Goal: Communication & Community: Answer question/provide support

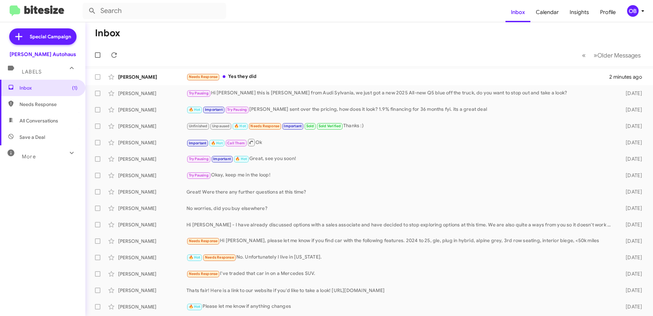
click at [268, 68] on mat-action-list "Ann York Needs Response Yes they did 2 minutes ago George Barclay Try Pausing H…" at bounding box center [369, 231] width 568 height 331
click at [268, 74] on div "Needs Response Yes they did" at bounding box center [404, 77] width 434 height 8
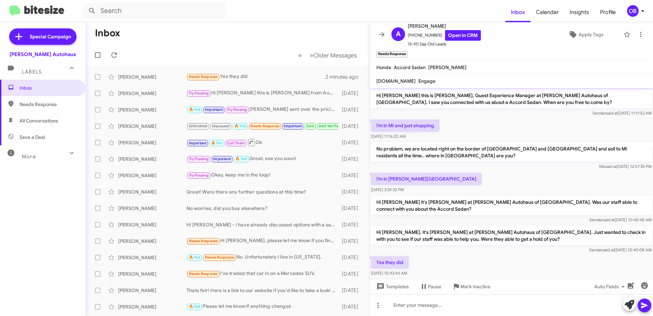
scroll to position [4, 0]
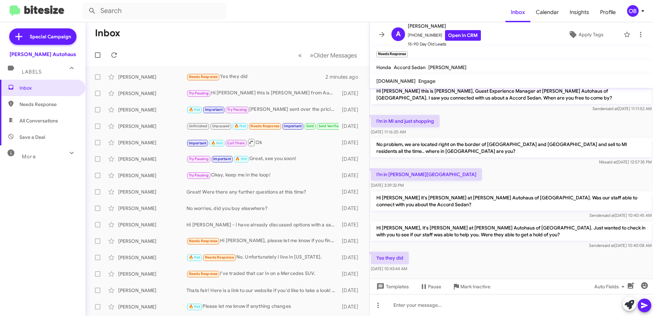
click at [187, 55] on mat-toolbar-row "« Previous » Next Older Messages" at bounding box center [227, 55] width 284 height 22
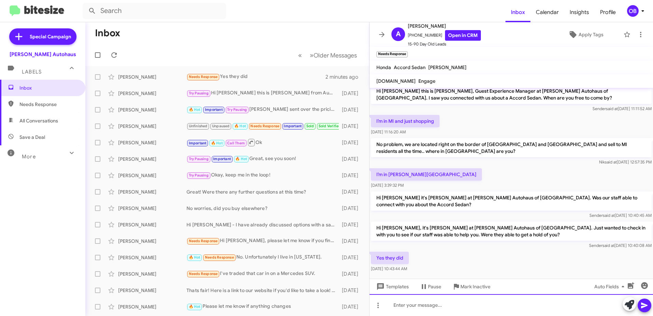
click at [403, 307] on div at bounding box center [512, 305] width 284 height 22
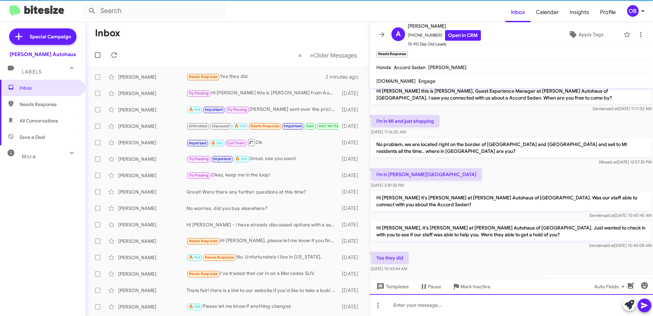
scroll to position [29, 0]
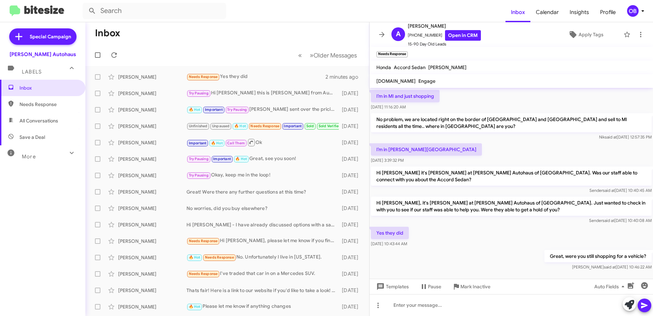
click at [213, 26] on mat-toolbar-row "Inbox" at bounding box center [227, 33] width 284 height 22
click at [384, 35] on icon at bounding box center [381, 34] width 5 height 5
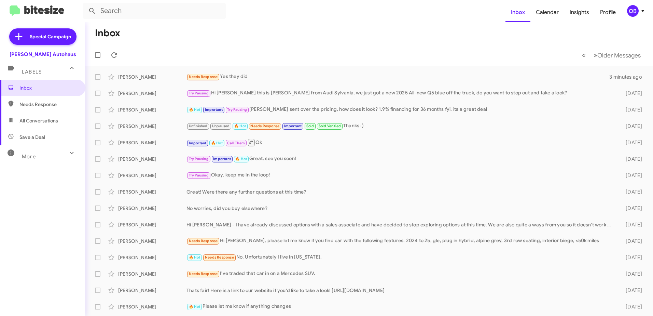
click at [33, 158] on span "More" at bounding box center [29, 156] width 14 height 6
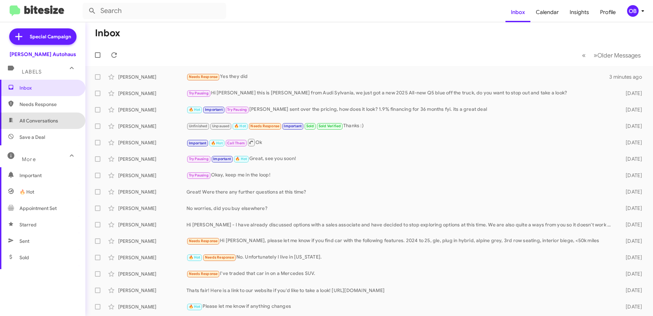
click at [47, 118] on span "All Conversations" at bounding box center [38, 120] width 39 height 7
type input "in:all-conversations"
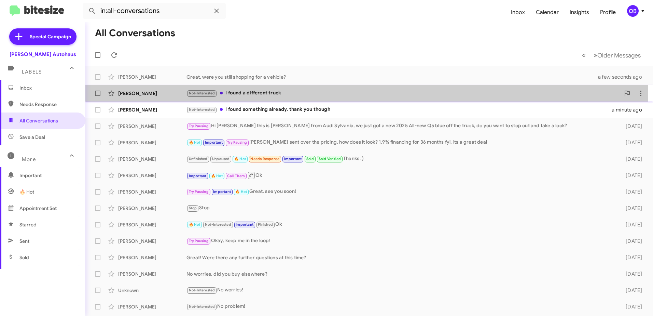
click at [277, 90] on div "Not-Interested I found a different truck" at bounding box center [404, 93] width 434 height 8
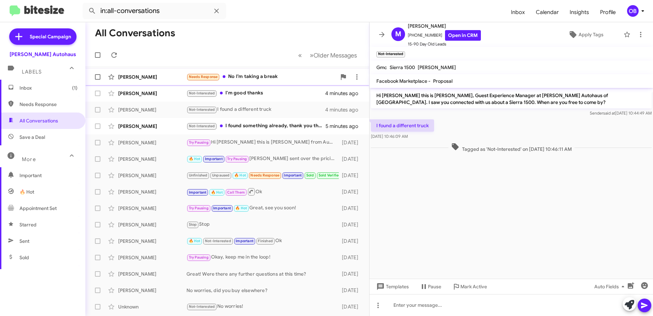
click at [297, 84] on span "Ann York Needs Response No I’m taking a break 4 minutes ago" at bounding box center [227, 77] width 284 height 16
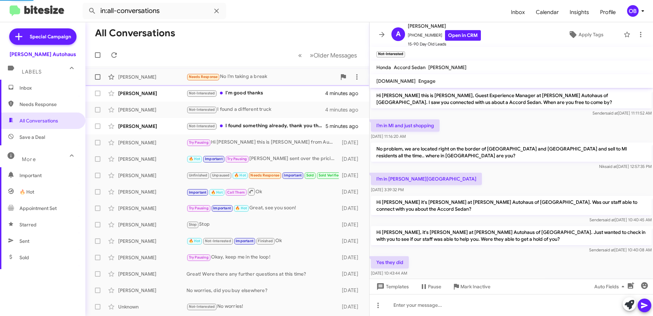
scroll to position [54, 0]
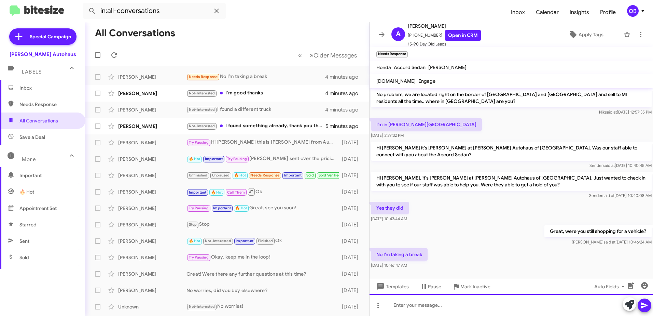
click at [445, 304] on div at bounding box center [512, 305] width 284 height 22
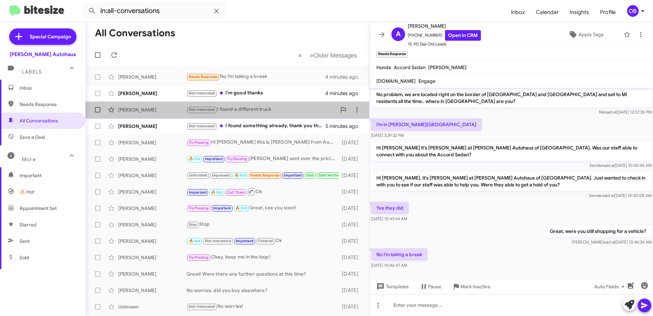
click at [270, 102] on span "Micah Pendleton Not-Interested I found a different truck 4 minutes ago" at bounding box center [227, 109] width 284 height 16
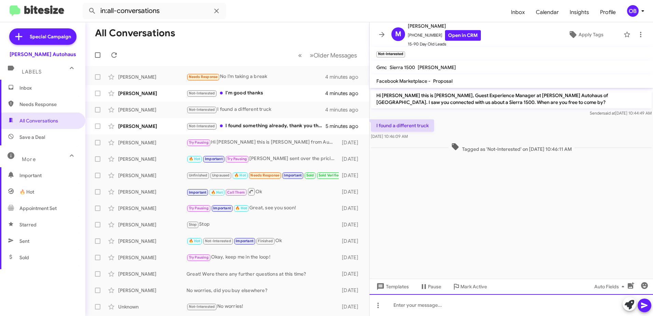
click at [419, 310] on div at bounding box center [512, 305] width 284 height 22
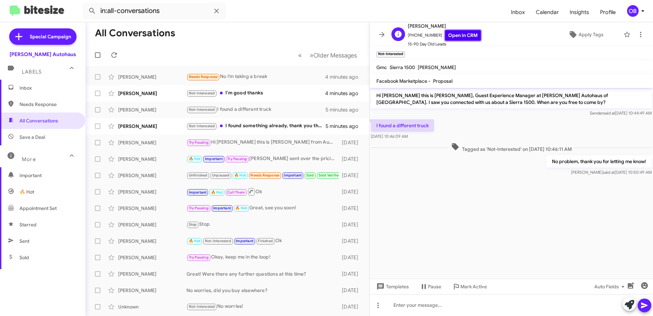
click at [445, 35] on link "Open in CRM" at bounding box center [463, 35] width 36 height 11
click at [284, 94] on div "Not-Interested I'm good thanks" at bounding box center [262, 93] width 150 height 8
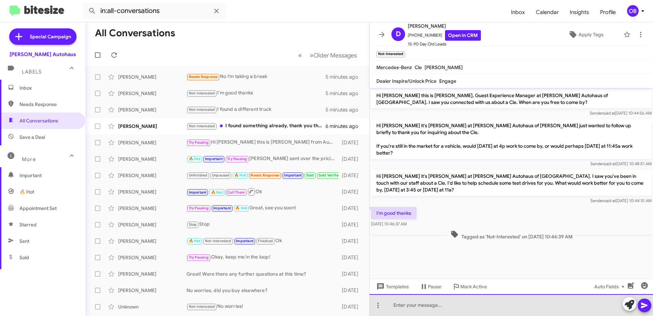
click at [464, 296] on div at bounding box center [512, 305] width 284 height 22
drag, startPoint x: 502, startPoint y: 304, endPoint x: 483, endPoint y: 305, distance: 19.2
click at [483, 305] on div "No worries, were you just putting off the process or no longer interested?" at bounding box center [512, 305] width 284 height 22
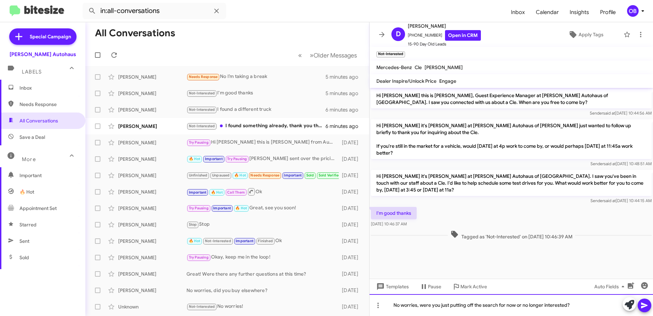
click at [581, 308] on div "No worries, were you just putting off the search for now or no longer intereste…" at bounding box center [512, 305] width 284 height 22
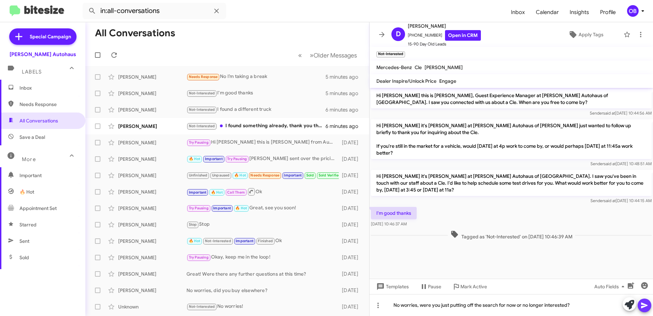
click at [649, 305] on button at bounding box center [645, 305] width 14 height 14
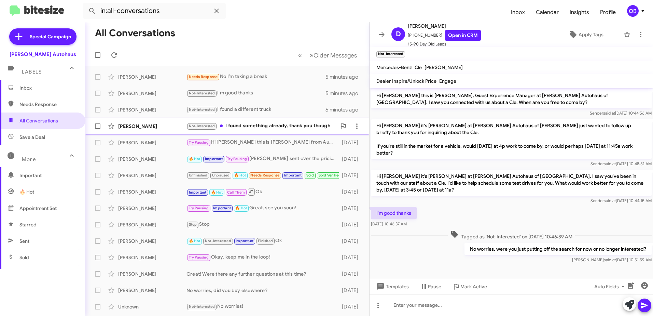
click at [297, 129] on div "Not-Interested I found something already, thank you though" at bounding box center [262, 126] width 150 height 8
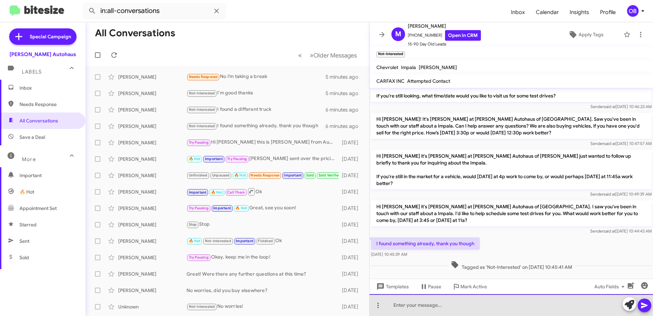
click at [445, 301] on div at bounding box center [512, 305] width 284 height 22
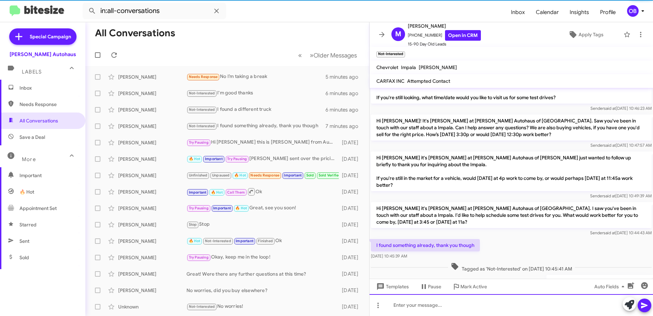
scroll to position [112, 0]
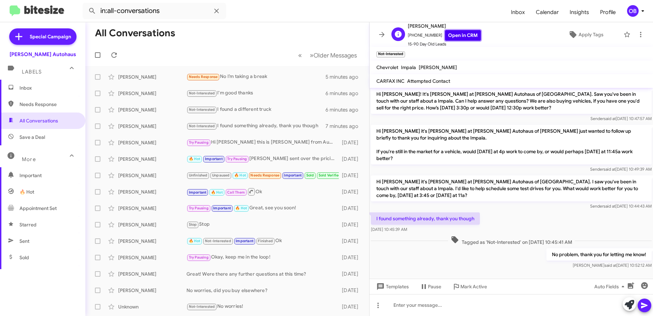
click at [464, 34] on link "Open in CRM" at bounding box center [463, 35] width 36 height 11
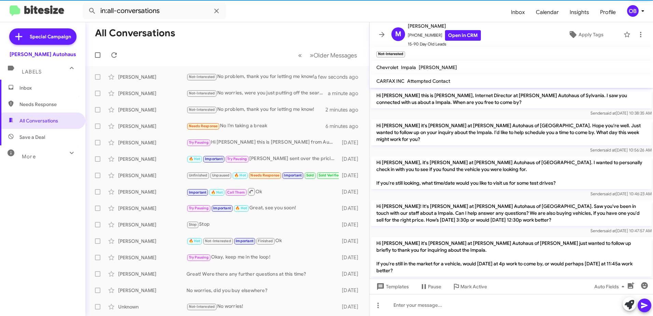
scroll to position [98, 0]
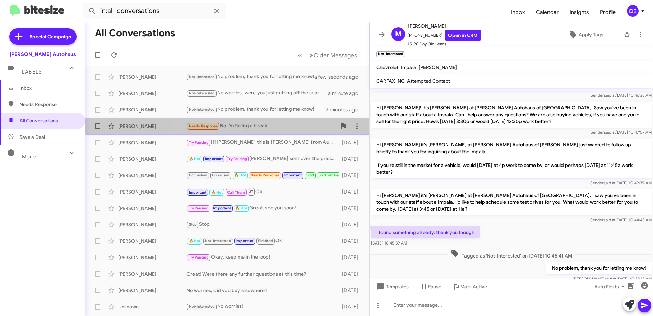
click at [244, 129] on div "Needs Response No I’m taking a break" at bounding box center [262, 126] width 150 height 8
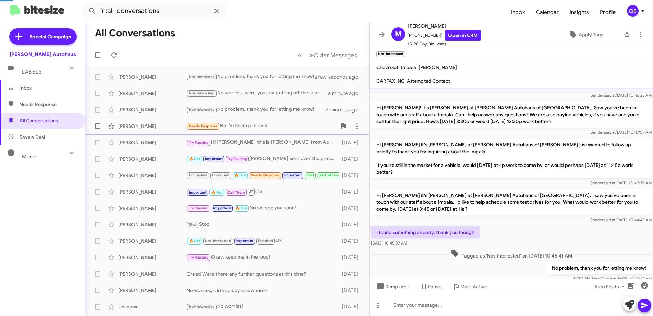
scroll to position [54, 0]
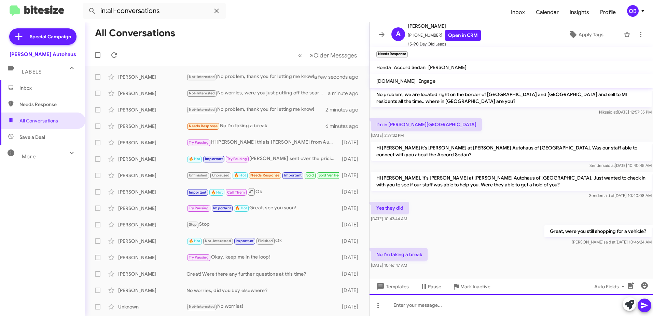
click at [405, 305] on div at bounding box center [512, 305] width 284 height 22
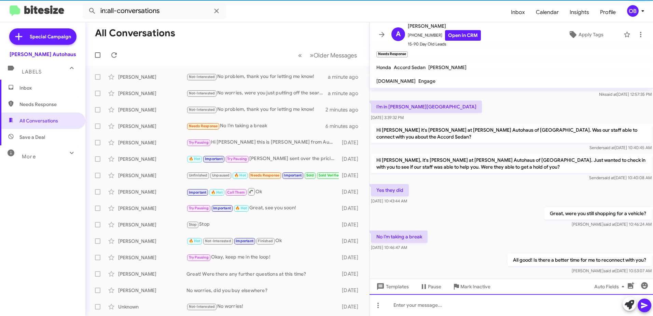
scroll to position [79, 0]
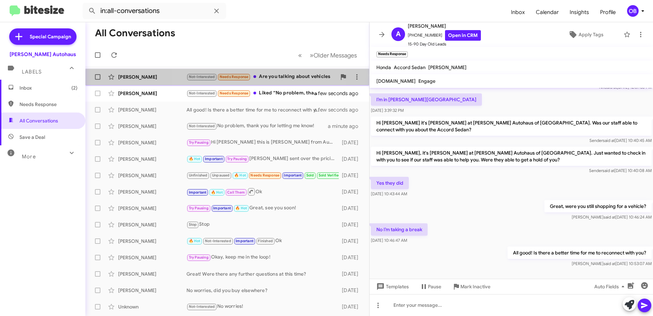
click at [259, 81] on div "Not-Interested Needs Response Are you talking about vehicles" at bounding box center [262, 77] width 150 height 8
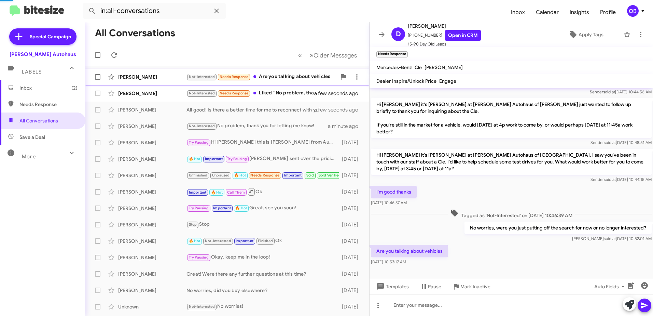
scroll to position [21, 0]
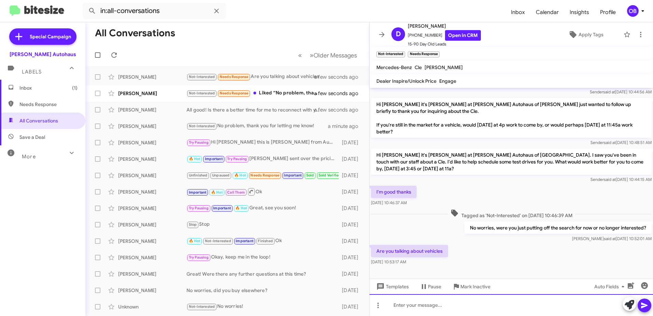
click at [497, 307] on div at bounding box center [512, 305] width 284 height 22
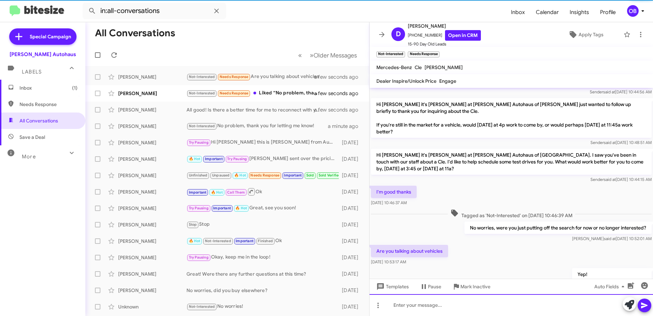
scroll to position [46, 0]
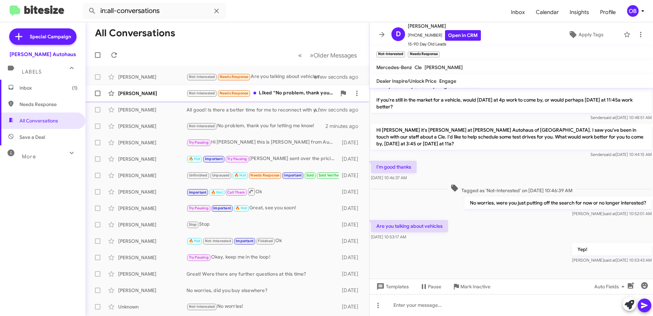
click at [265, 86] on span "Micah Pendleton Not-Interested Needs Response Liked “No problem, thank you for …" at bounding box center [227, 93] width 284 height 16
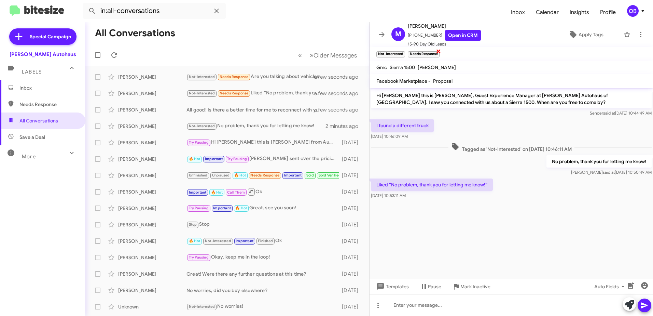
click at [439, 50] on span "×" at bounding box center [438, 51] width 5 height 8
click at [637, 33] on icon at bounding box center [641, 34] width 8 height 8
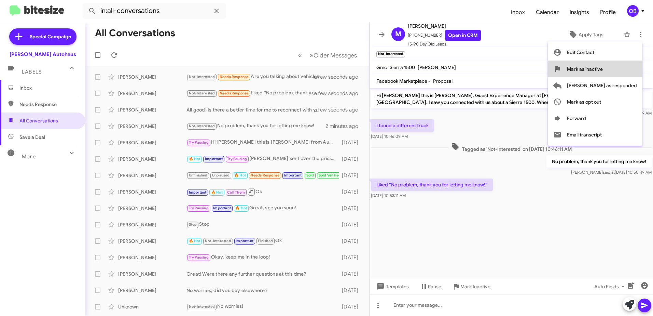
click at [603, 69] on span "Mark as inactive" at bounding box center [585, 69] width 36 height 16
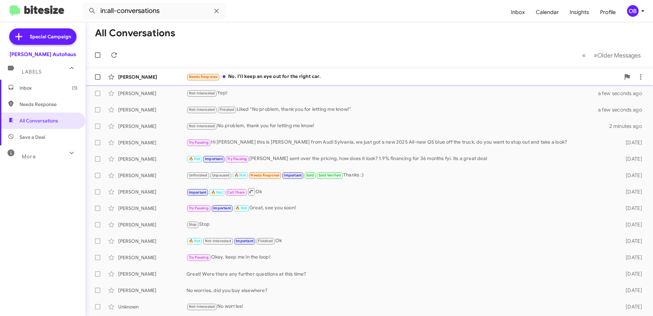
click at [296, 80] on div "Needs Response No. I’ll keep an eye out for the right car." at bounding box center [404, 77] width 434 height 8
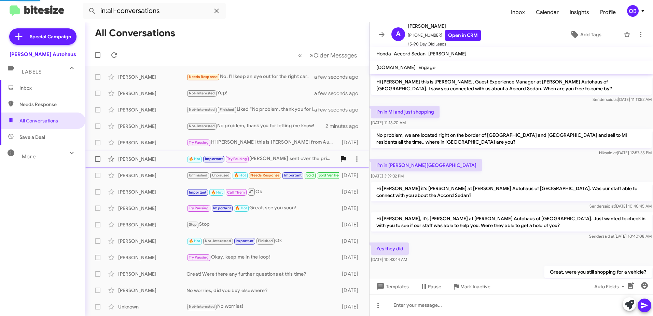
scroll to position [91, 0]
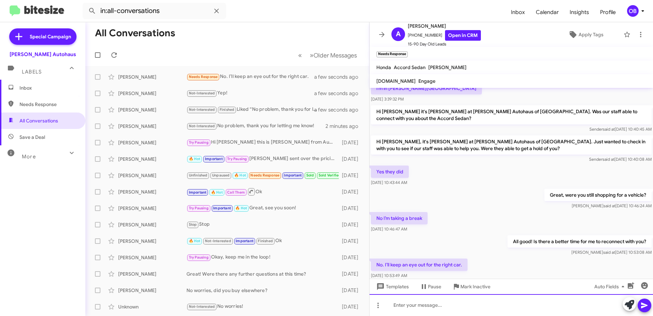
click at [415, 302] on div at bounding box center [512, 305] width 284 height 22
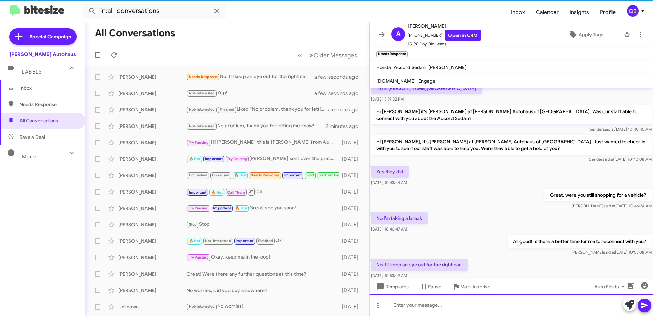
scroll to position [0, 0]
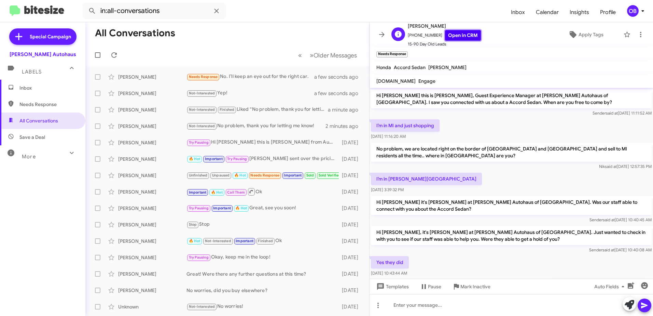
click at [455, 36] on link "Open in CRM" at bounding box center [463, 35] width 36 height 11
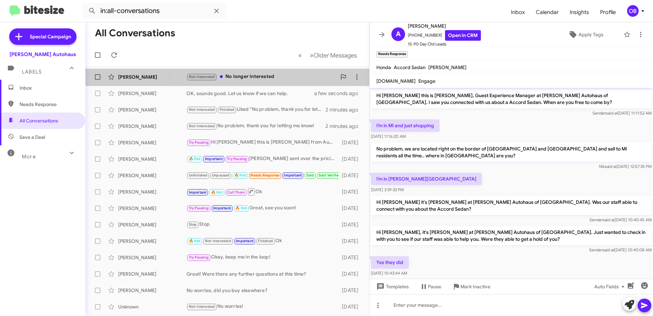
click at [265, 73] on div "Not-Interested No longer interested" at bounding box center [262, 77] width 150 height 8
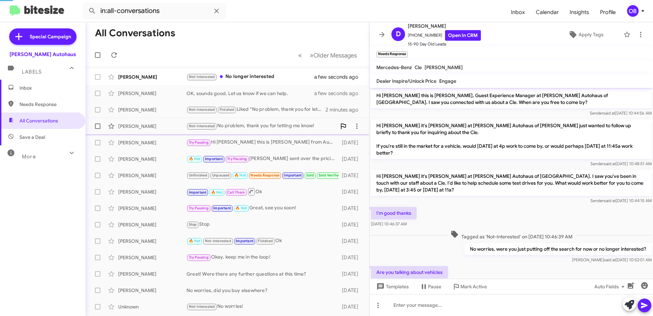
scroll to position [71, 0]
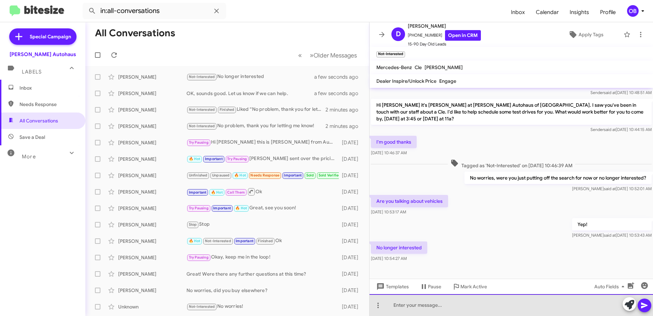
click at [445, 304] on div at bounding box center [512, 305] width 284 height 22
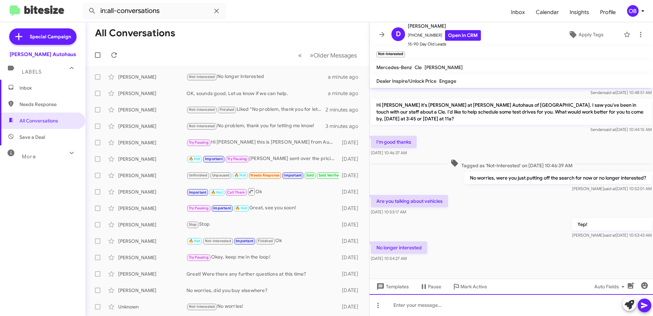
click at [437, 303] on div at bounding box center [512, 305] width 284 height 22
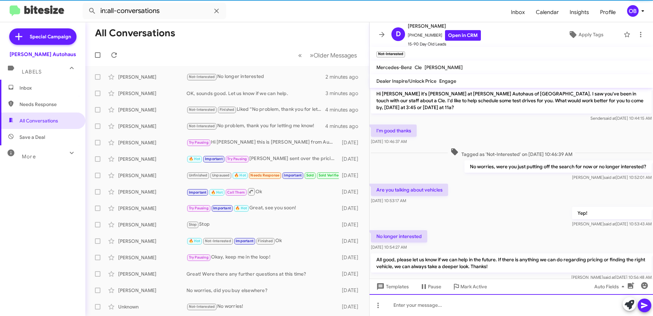
scroll to position [103, 0]
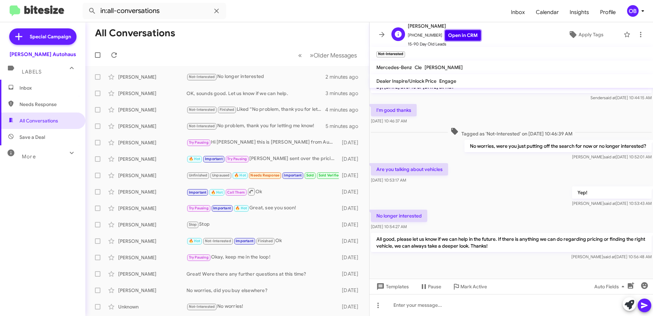
click at [469, 34] on link "Open in CRM" at bounding box center [463, 35] width 36 height 11
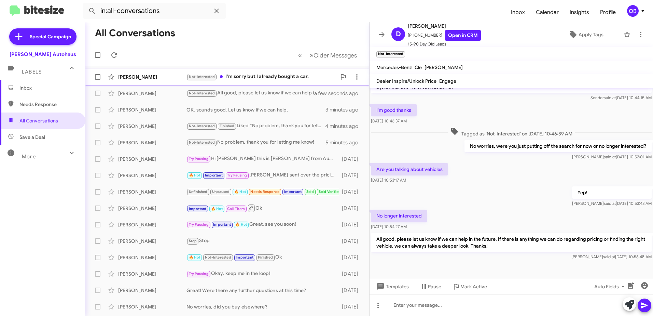
click at [275, 78] on div "Not-Interested I'm sorry but I already bought a car." at bounding box center [262, 77] width 150 height 8
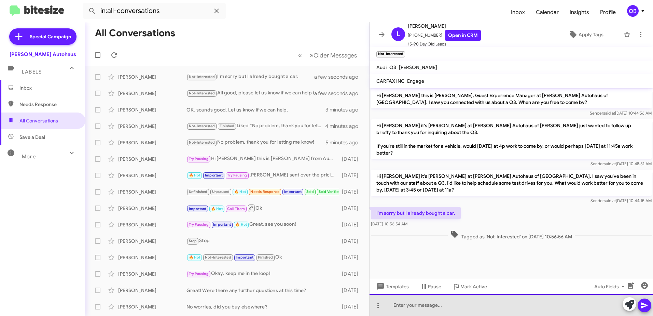
click at [446, 297] on div at bounding box center [512, 305] width 284 height 22
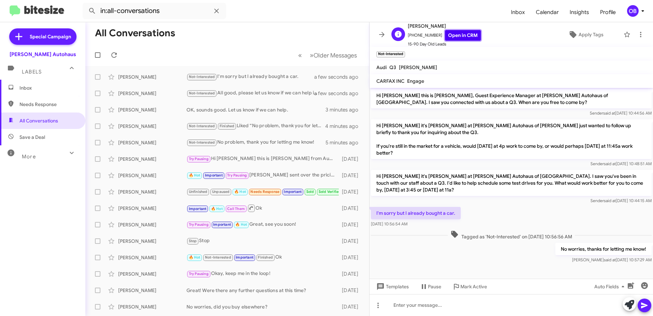
click at [468, 37] on link "Open in CRM" at bounding box center [463, 35] width 36 height 11
click at [23, 83] on span "Inbox" at bounding box center [42, 88] width 85 height 16
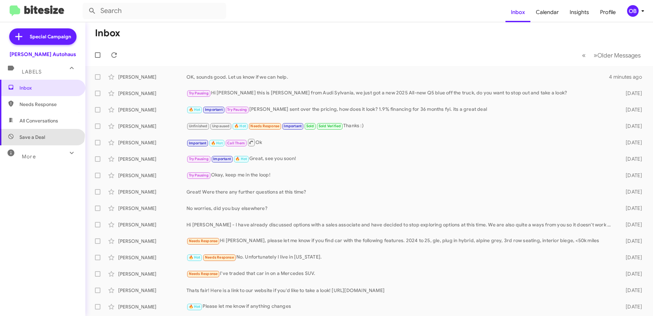
click at [42, 133] on span "Save a Deal" at bounding box center [42, 137] width 85 height 16
type input "in:not-interested"
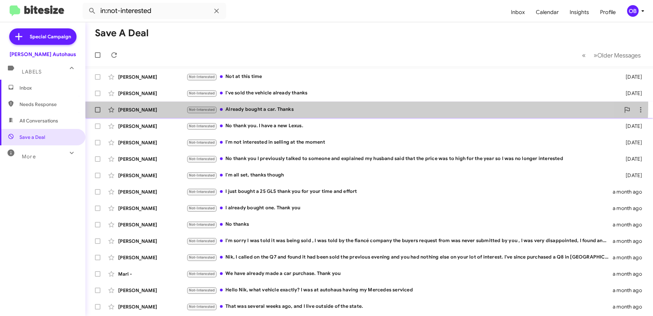
click at [284, 104] on div "David Cook Not-Interested Already bought a car. Thanks 25 days ago" at bounding box center [369, 110] width 557 height 14
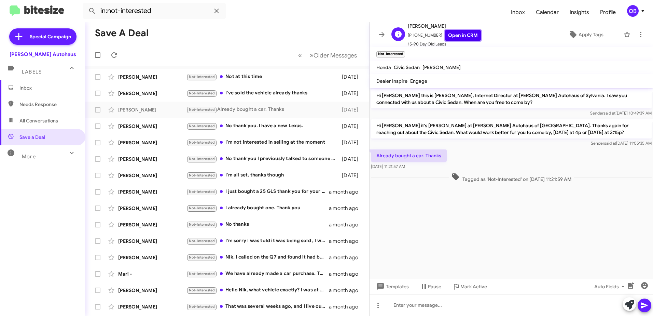
click at [461, 30] on link "Open in CRM" at bounding box center [463, 35] width 36 height 11
click at [296, 125] on div "Not-Interested No thank you. I have a new Lexus." at bounding box center [262, 126] width 150 height 8
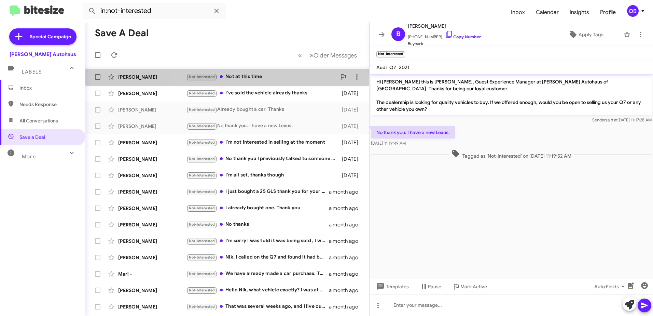
click at [284, 78] on div "Not-Interested Not at this time" at bounding box center [262, 77] width 150 height 8
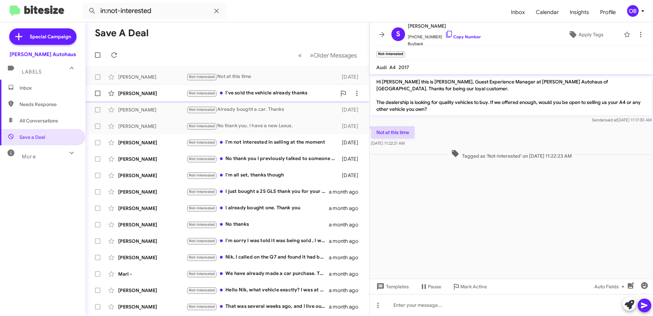
click at [284, 94] on div "Not-Interested I've sold the vehicle already thanks" at bounding box center [262, 93] width 150 height 8
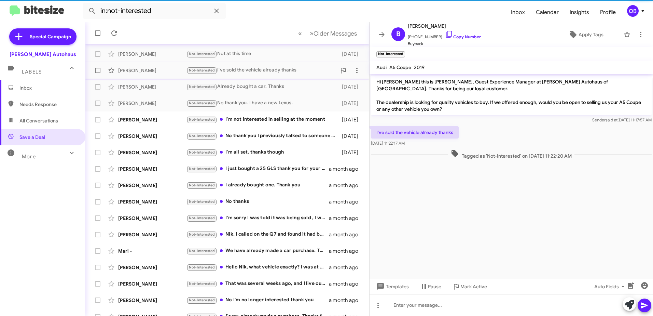
scroll to position [34, 0]
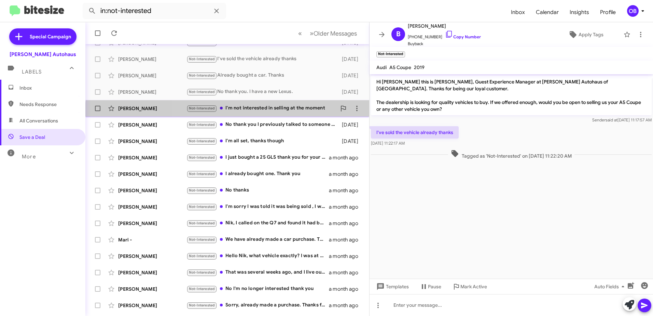
click at [284, 114] on div "Kelsey Dorfmeister Not-Interested I'm not interested in selling at the moment 2…" at bounding box center [227, 108] width 273 height 14
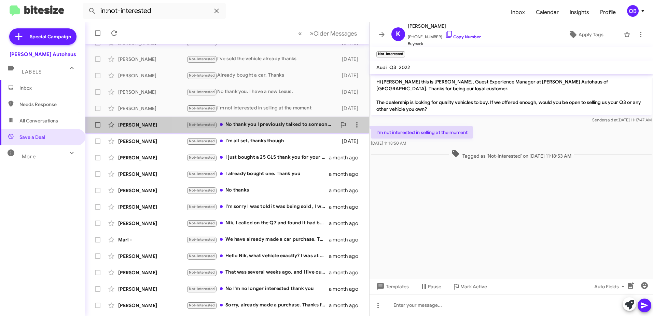
click at [282, 126] on div "Not-Interested No thank you I previously talked to someone and explained my hus…" at bounding box center [262, 125] width 150 height 8
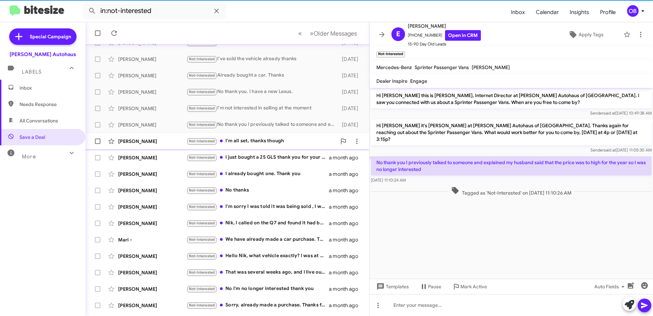
click at [282, 137] on div "Not-Interested I'm all set, thanks though" at bounding box center [262, 141] width 150 height 8
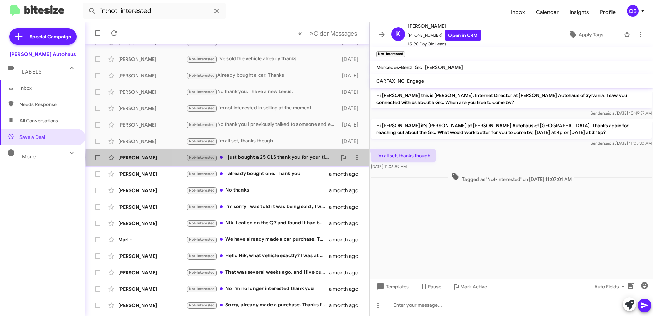
click at [304, 157] on div "Not-Interested I just bought a 25 GLS thank you for your time and effort" at bounding box center [262, 157] width 150 height 8
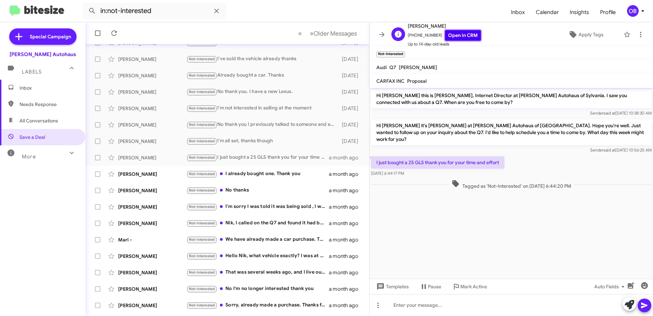
click at [449, 38] on link "Open in CRM" at bounding box center [463, 35] width 36 height 11
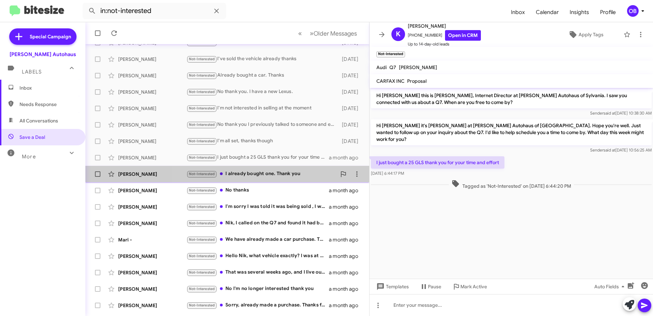
click at [304, 173] on div "Not-Interested I already bought one. Thank you" at bounding box center [262, 174] width 150 height 8
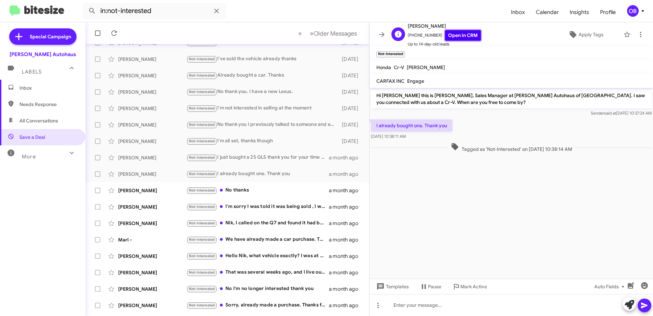
click at [445, 34] on link "Open in CRM" at bounding box center [463, 35] width 36 height 11
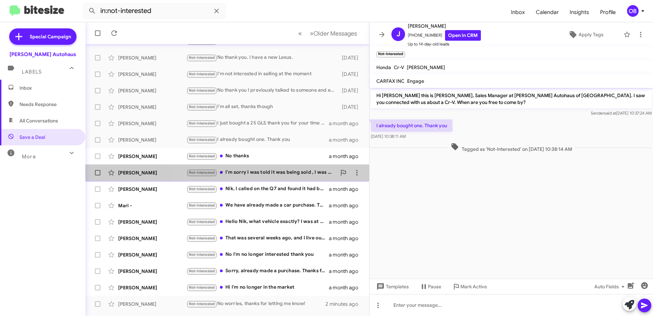
click at [277, 179] on div "Charles Harris Not-Interested I'm sorry I was told it was being sold , I was to…" at bounding box center [227, 173] width 273 height 14
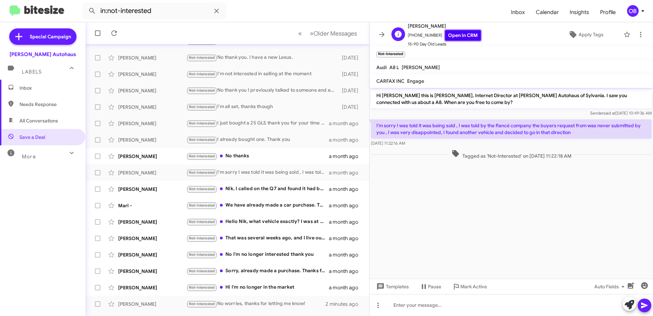
click at [458, 38] on link "Open in CRM" at bounding box center [463, 35] width 36 height 11
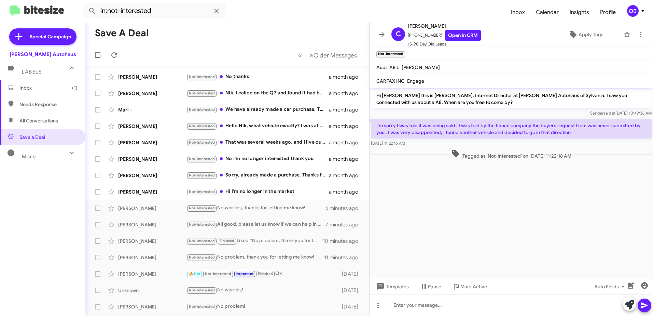
click at [23, 94] on span "Inbox (1)" at bounding box center [42, 88] width 85 height 16
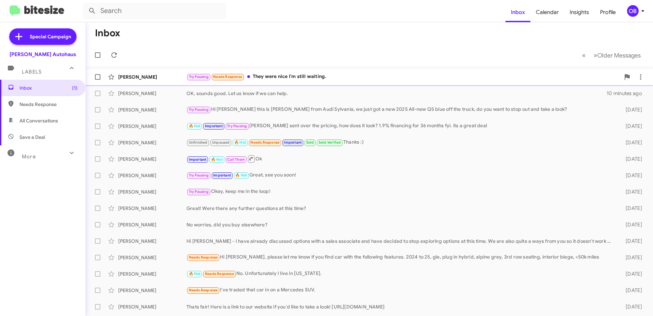
click at [278, 82] on div "Gregory Snyder Try Pausing Needs Response They were nice I'm still waiting. a m…" at bounding box center [369, 77] width 557 height 14
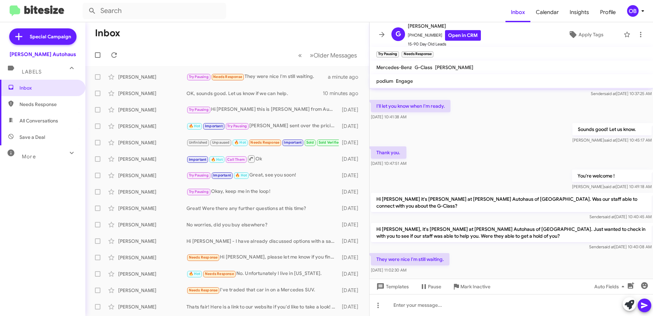
scroll to position [29, 0]
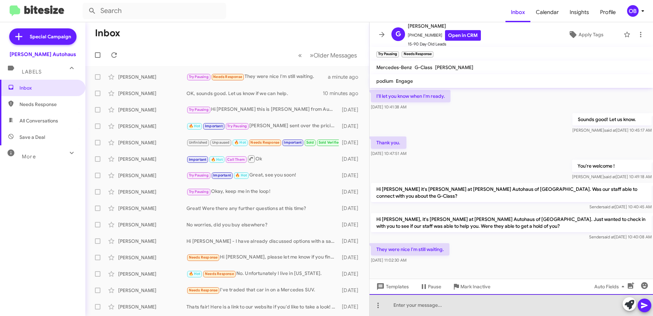
click at [480, 304] on div at bounding box center [512, 305] width 284 height 22
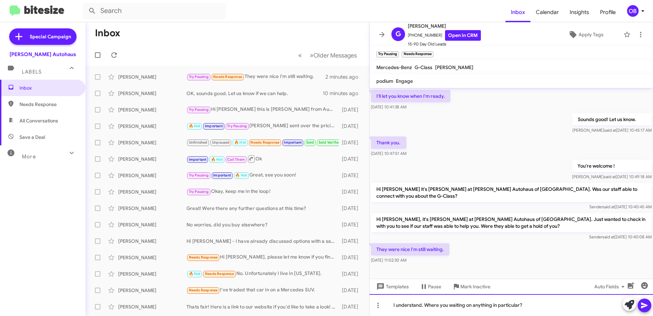
click at [431, 305] on div "I understand. Where you waiting on anything in particular?" at bounding box center [512, 305] width 284 height 22
click at [536, 305] on div "I understand. Were you waiting on anything in particular?" at bounding box center [512, 305] width 284 height 22
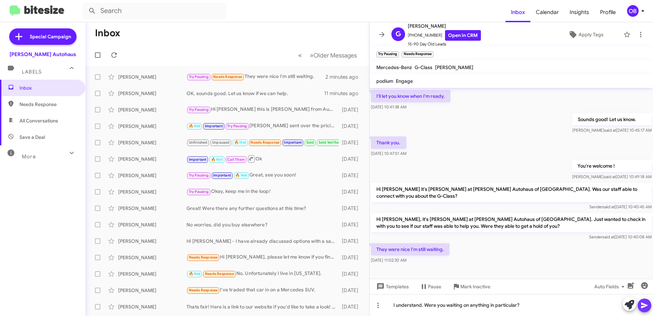
click at [640, 303] on button at bounding box center [645, 305] width 14 height 14
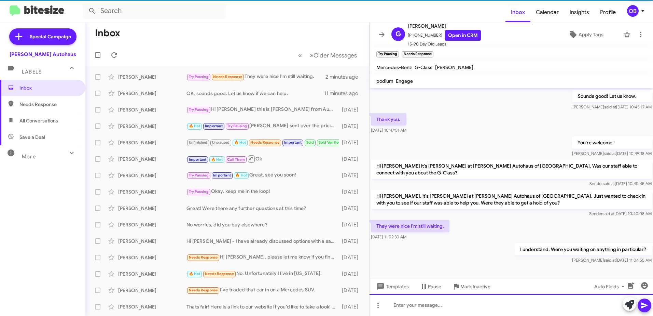
scroll to position [54, 0]
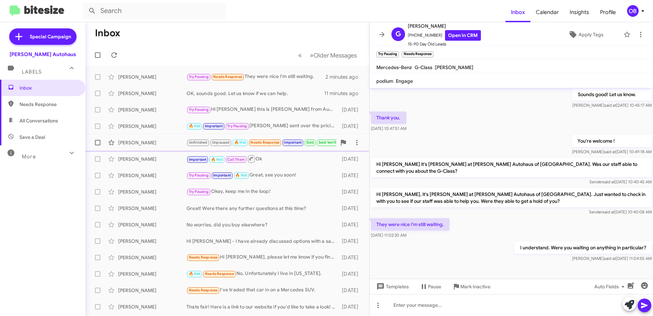
click at [270, 147] on div "Emily Hayman Unfinished Unpaused 🔥 Hot Needs Response Important Sold Sold Verif…" at bounding box center [227, 143] width 273 height 14
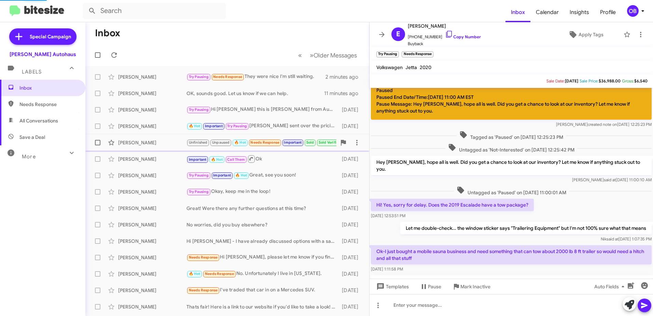
scroll to position [315, 0]
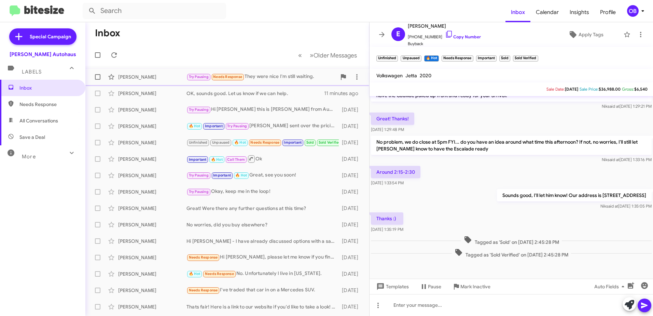
click at [259, 85] on span "Gregory Snyder Try Pausing Needs Response They were nice I'm still waiting. 2 m…" at bounding box center [227, 77] width 284 height 16
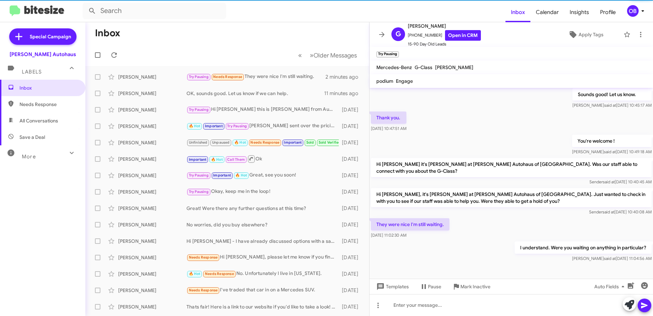
scroll to position [54, 0]
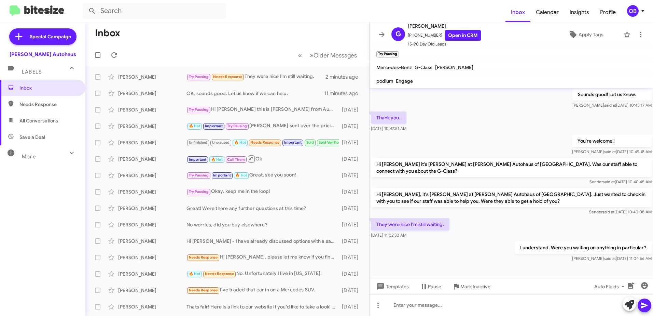
click at [41, 101] on span "Needs Response" at bounding box center [48, 104] width 58 height 7
type input "in:needs-response"
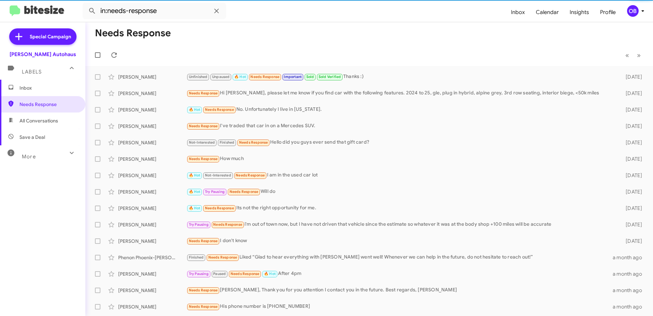
click at [43, 91] on span "Inbox" at bounding box center [48, 87] width 58 height 7
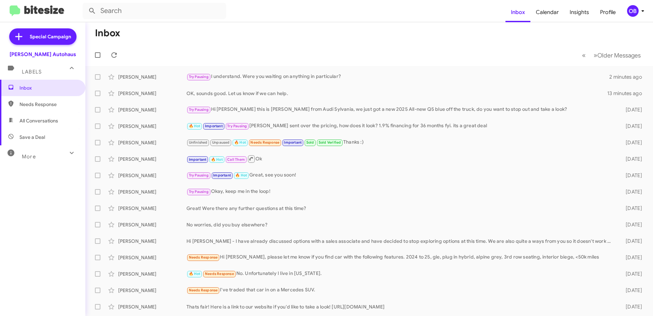
click at [51, 150] on div "More" at bounding box center [35, 153] width 61 height 13
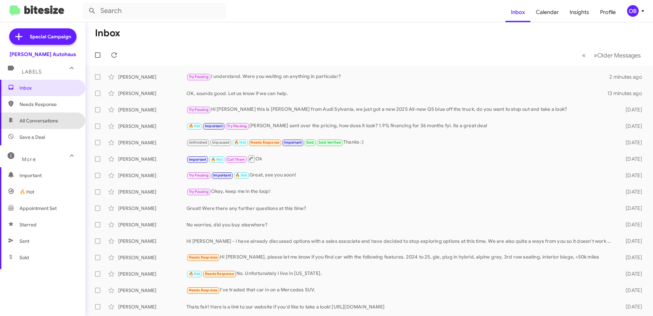
click at [47, 121] on span "All Conversations" at bounding box center [38, 120] width 39 height 7
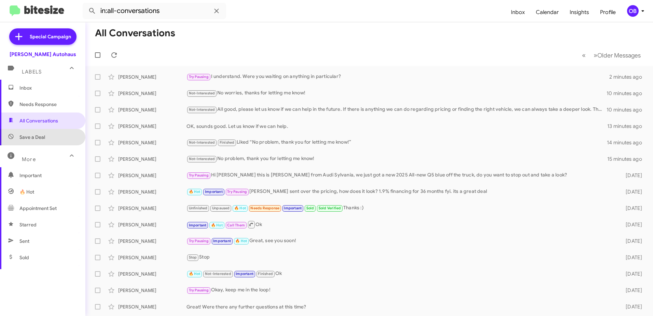
click at [45, 134] on span "Save a Deal" at bounding box center [42, 137] width 85 height 16
type input "in:not-interested"
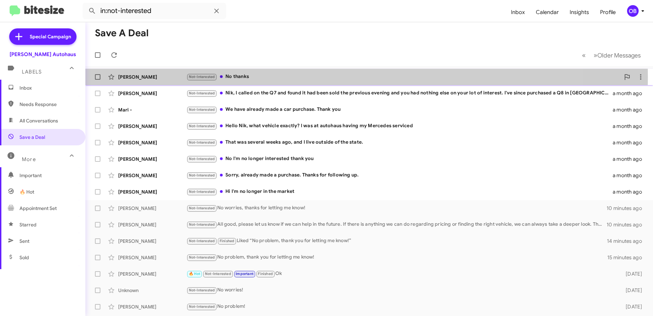
click at [312, 77] on div "Not-Interested No thanks" at bounding box center [404, 77] width 434 height 8
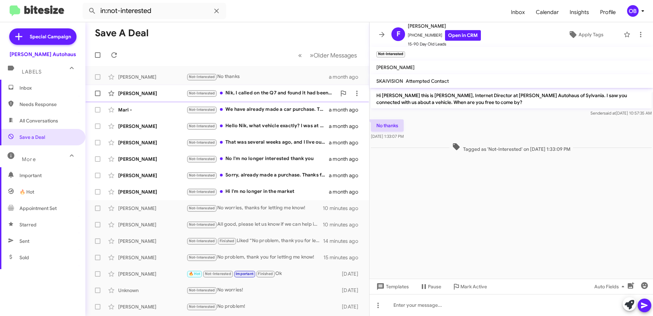
click at [262, 92] on div "Not-Interested Nik, I called on the Q7 and found it had been sold the previous …" at bounding box center [262, 93] width 150 height 8
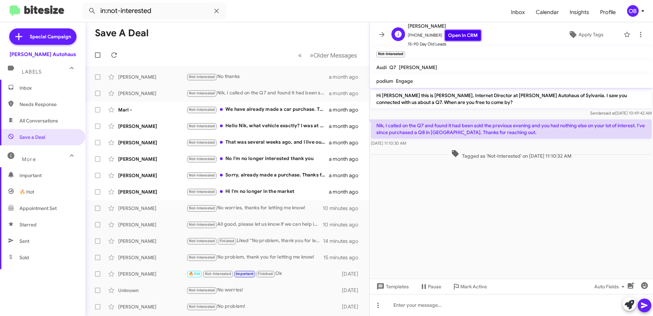
click at [459, 34] on link "Open in CRM" at bounding box center [463, 35] width 36 height 11
click at [289, 113] on div "Not-Interested We have already made a car purchase. Thank you" at bounding box center [262, 110] width 150 height 8
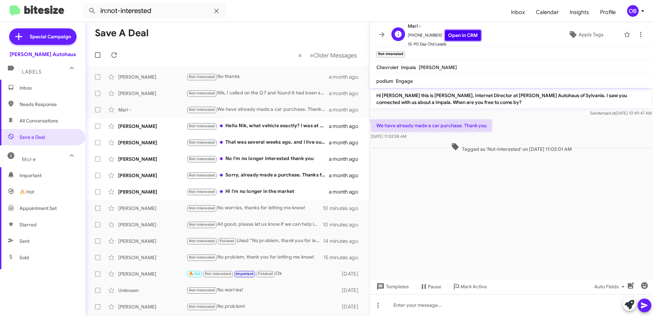
click at [459, 39] on link "Open in CRM" at bounding box center [463, 35] width 36 height 11
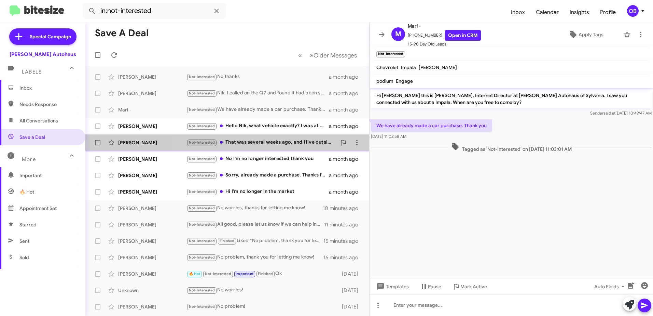
click at [270, 142] on div "Not-Interested That was several weeks ago, and I live outside of the state." at bounding box center [262, 142] width 150 height 8
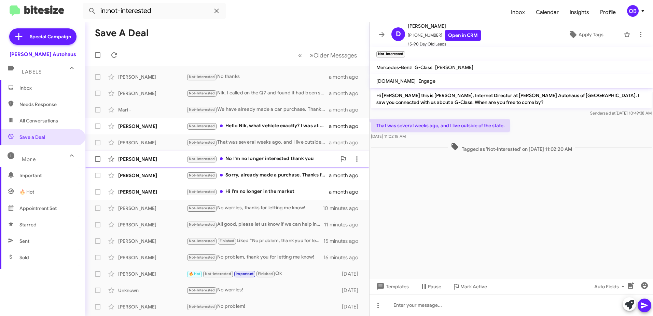
click at [293, 160] on div "Not-Interested No I'm no longer interested thank you" at bounding box center [262, 159] width 150 height 8
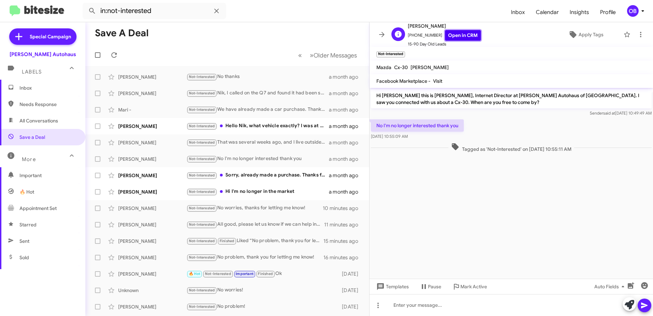
click at [463, 32] on link "Open in CRM" at bounding box center [463, 35] width 36 height 11
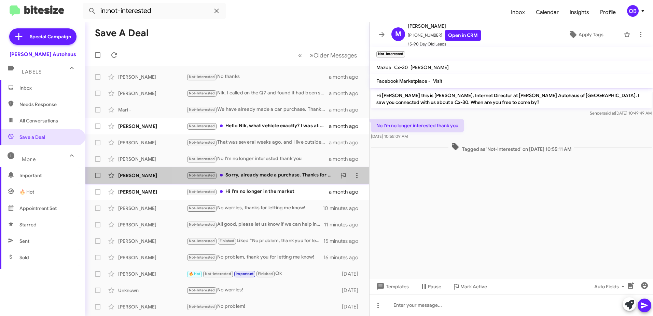
click at [263, 177] on div "Not-Interested Sorry, already made a purchase. Thanks for following up." at bounding box center [262, 175] width 150 height 8
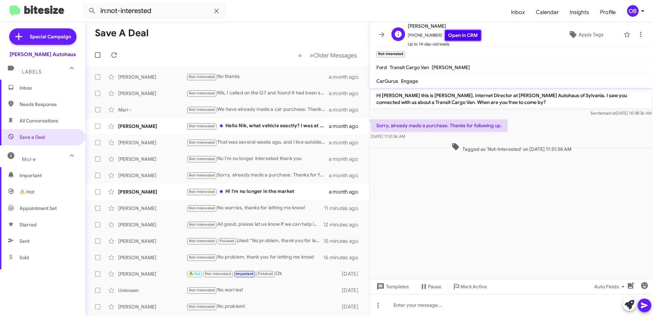
click at [452, 39] on link "Open in CRM" at bounding box center [463, 35] width 36 height 11
click at [262, 125] on div "Not-Interested Hello Nik, what vehicle exactly? I was at autohaus having my Mer…" at bounding box center [262, 126] width 150 height 8
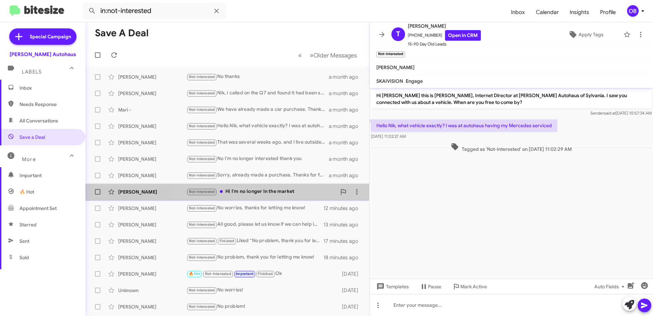
click at [292, 190] on div "Not-Interested Hi I'm no longer in the market" at bounding box center [262, 192] width 150 height 8
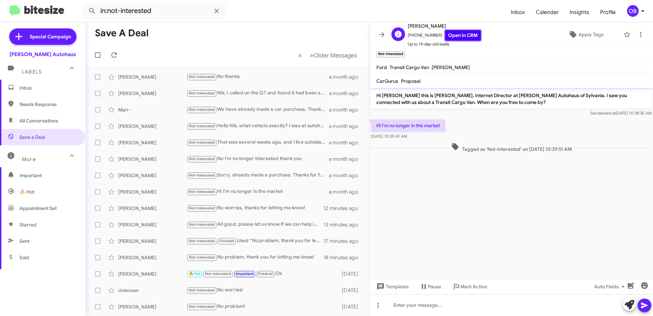
click at [463, 37] on link "Open in CRM" at bounding box center [463, 35] width 36 height 11
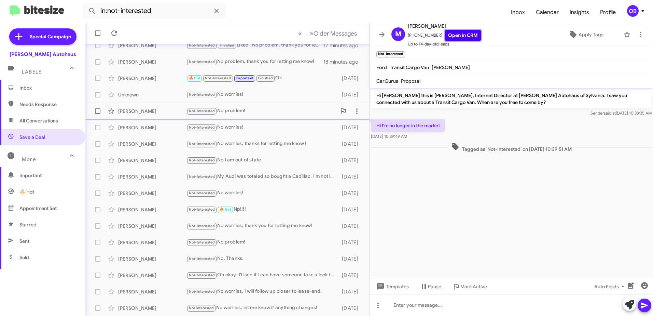
scroll to position [81, 0]
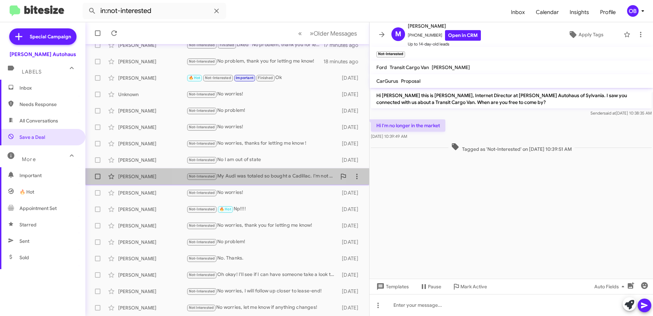
click at [255, 178] on div "Not-Interested My Audi was totaled so bought a Cadillac. I'm not interested in …" at bounding box center [262, 176] width 150 height 8
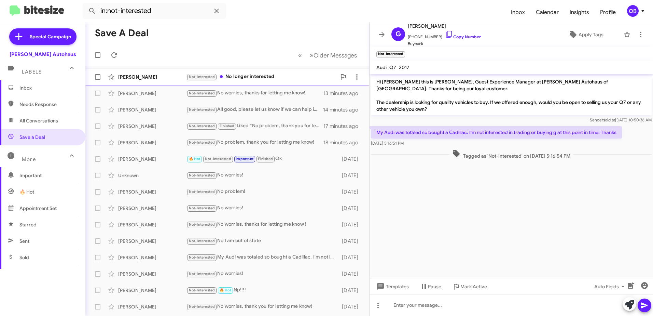
click at [261, 73] on div "Not-Interested No longer interested" at bounding box center [262, 77] width 150 height 8
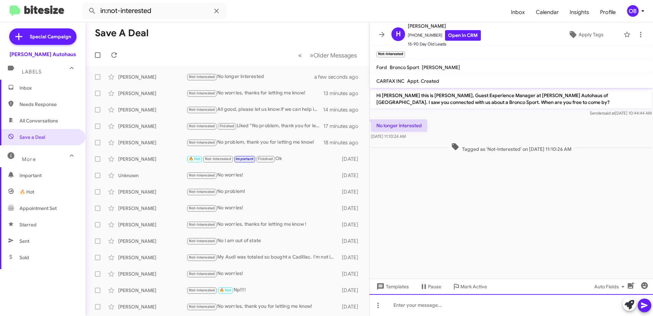
click at [504, 301] on div at bounding box center [512, 305] width 284 height 22
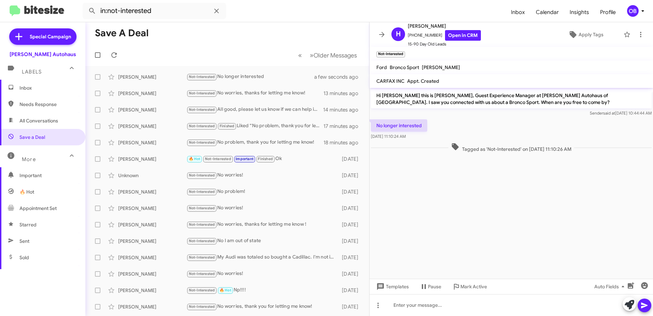
click at [46, 86] on span "Inbox" at bounding box center [48, 87] width 58 height 7
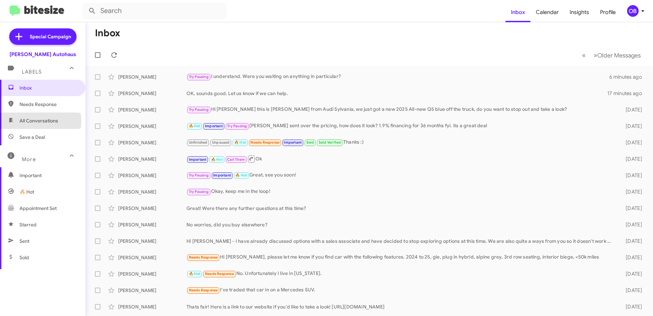
click at [36, 121] on span "All Conversations" at bounding box center [38, 120] width 39 height 7
type input "in:all-conversations"
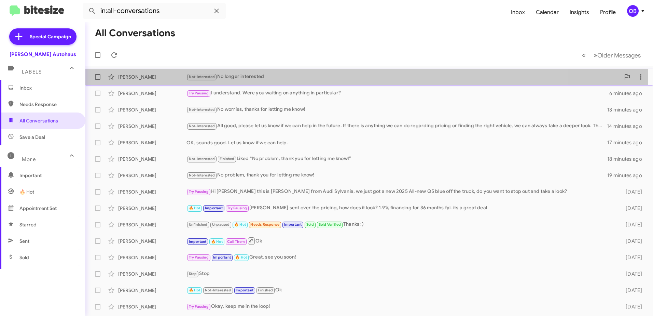
click at [304, 80] on div "Not-Interested No longer interested" at bounding box center [404, 77] width 434 height 8
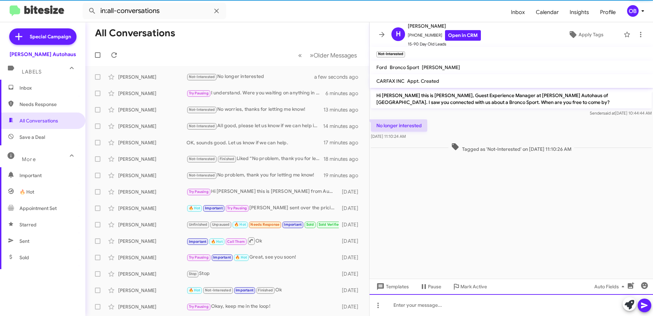
click at [439, 306] on div at bounding box center [512, 305] width 284 height 22
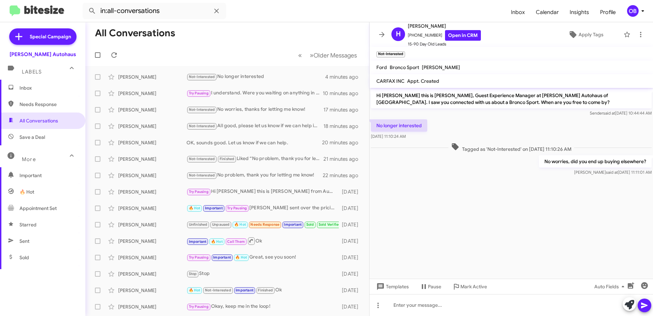
click at [30, 88] on span "Inbox" at bounding box center [48, 87] width 58 height 7
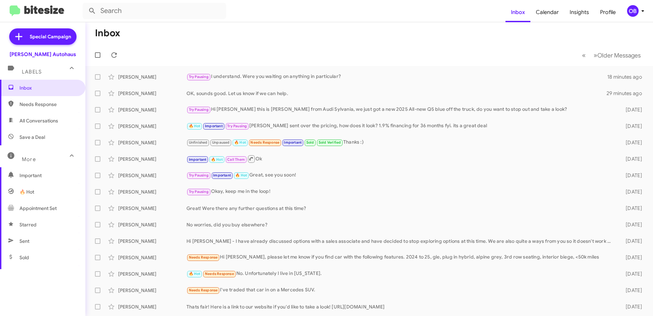
click at [74, 120] on span "All Conversations" at bounding box center [42, 120] width 85 height 16
type input "in:all-conversations"
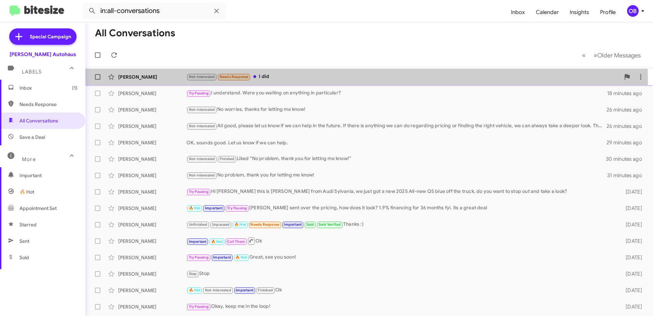
click at [245, 80] on span "Not-Interested Needs Response" at bounding box center [219, 77] width 64 height 8
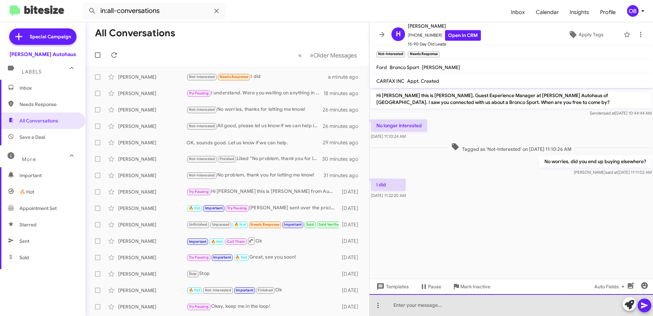
click at [396, 303] on div at bounding box center [512, 305] width 284 height 22
click at [479, 304] on div "All good, thanks for letting me know!" at bounding box center [512, 305] width 284 height 22
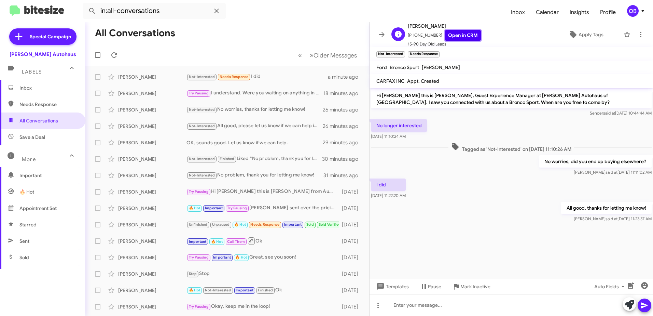
click at [453, 38] on link "Open in CRM" at bounding box center [463, 35] width 36 height 11
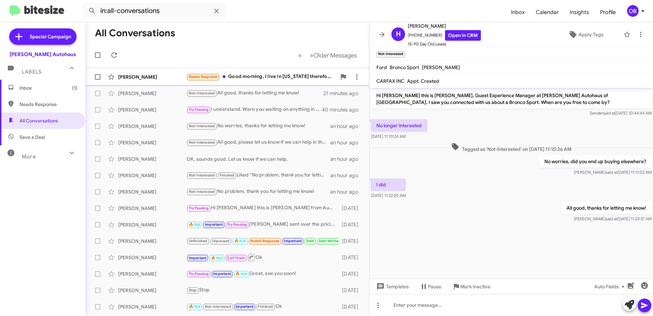
click at [307, 75] on div "Needs Response Good morning, I live in [US_STATE] therefore before coming to [G…" at bounding box center [262, 77] width 150 height 8
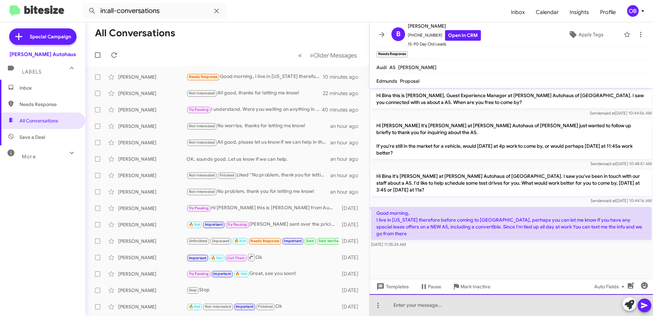
click at [487, 307] on div at bounding box center [512, 305] width 284 height 22
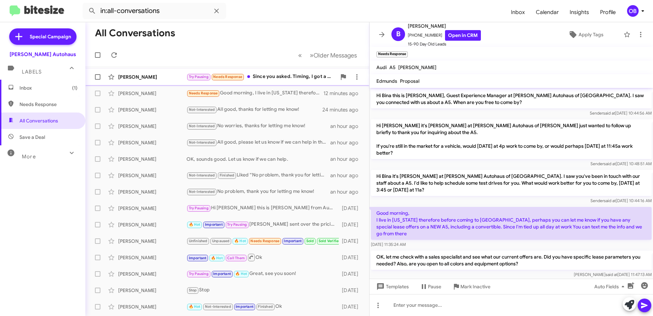
click at [286, 80] on div "Try Pausing Needs Response Since you asked. Timing, I got a vision from God, an…" at bounding box center [262, 77] width 150 height 8
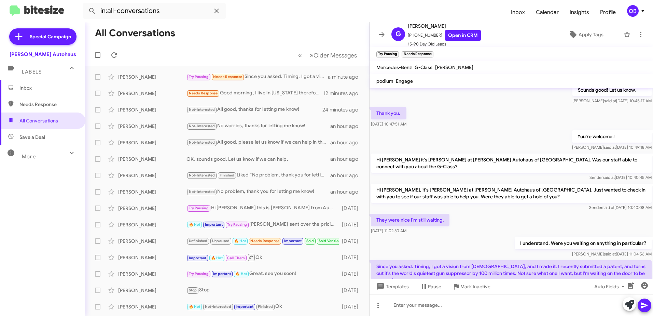
scroll to position [93, 0]
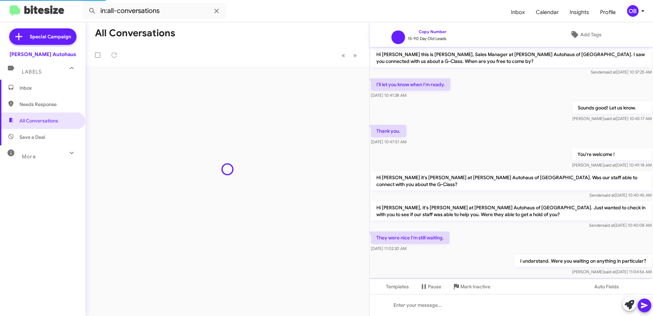
scroll to position [52, 0]
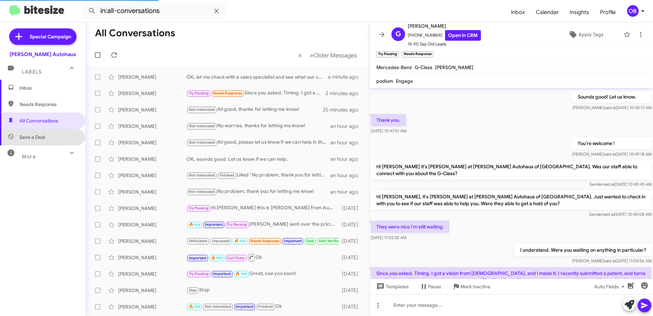
click at [56, 141] on span "Save a Deal" at bounding box center [42, 137] width 85 height 16
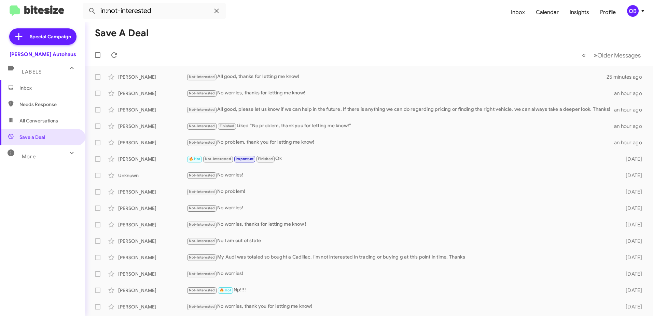
click at [53, 126] on span "All Conversations" at bounding box center [42, 120] width 85 height 16
type input "in:all-conversations"
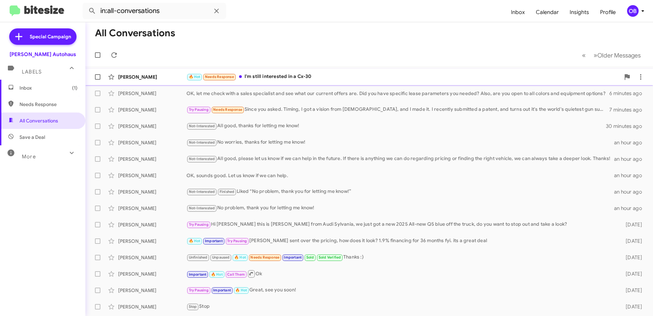
click at [347, 78] on div "🔥 Hot Needs Response I'm still interested in a Cx-30" at bounding box center [404, 77] width 434 height 8
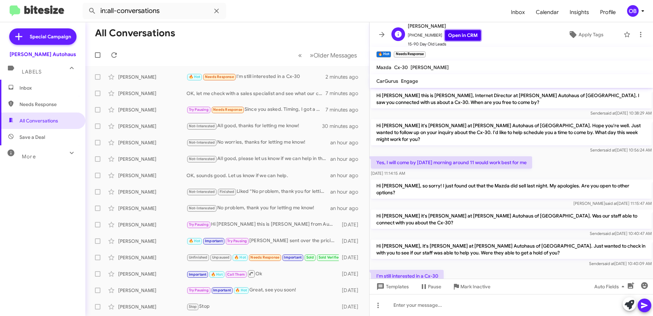
click at [453, 34] on link "Open in CRM" at bounding box center [463, 35] width 36 height 11
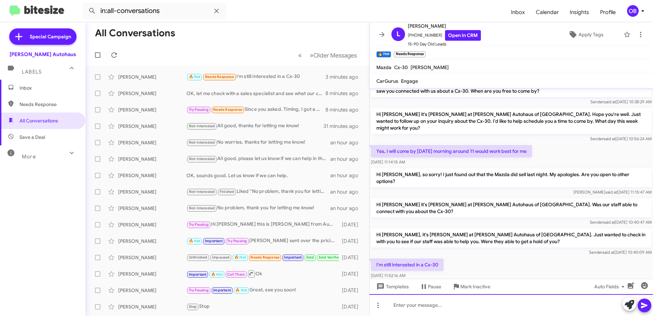
click at [437, 314] on div at bounding box center [512, 305] width 284 height 22
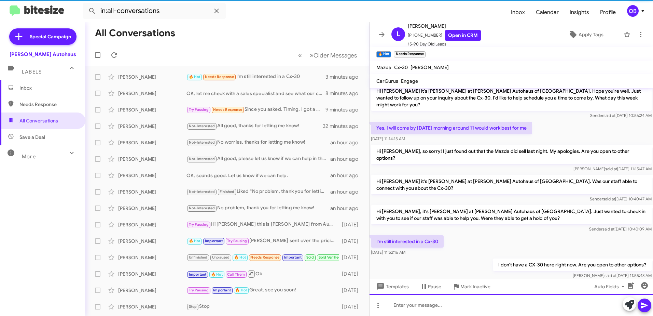
scroll to position [36, 0]
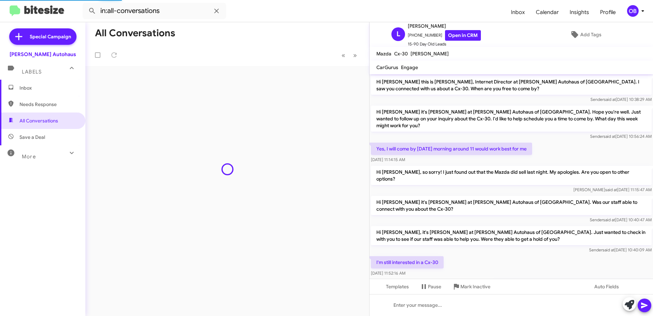
scroll to position [23, 0]
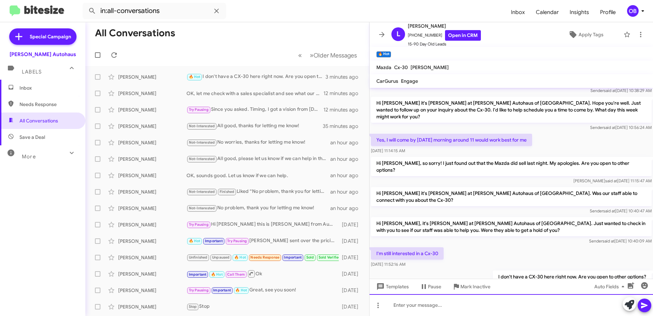
click at [500, 296] on div at bounding box center [512, 305] width 284 height 22
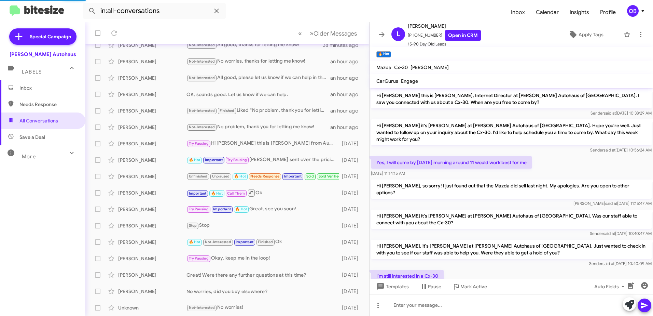
scroll to position [100, 0]
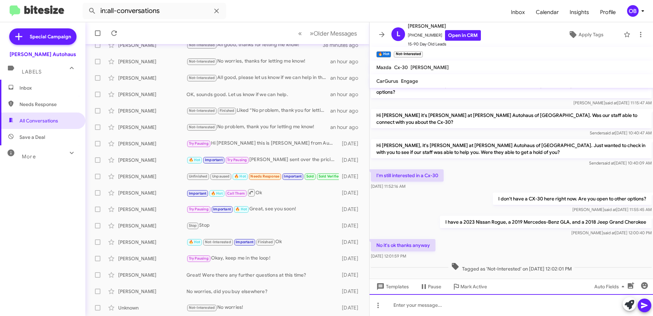
click at [457, 301] on div at bounding box center [512, 305] width 284 height 22
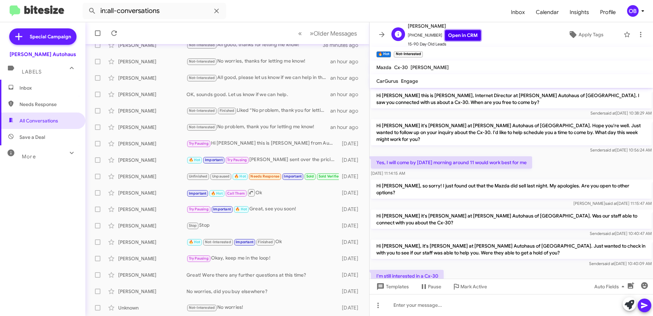
click at [446, 34] on link "Open in CRM" at bounding box center [463, 35] width 36 height 11
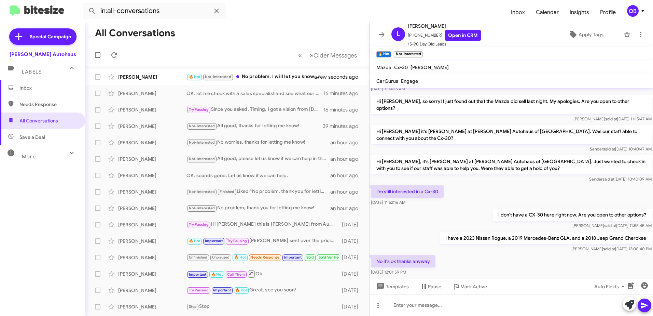
scroll to position [125, 0]
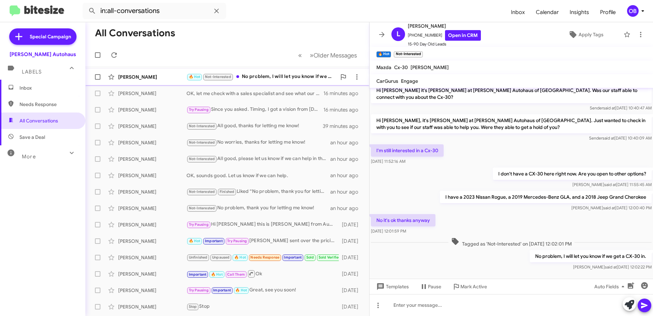
click at [271, 79] on div "🔥 Hot Not-Interested No problem, I will let you know if we get a CX-30 in." at bounding box center [262, 77] width 150 height 8
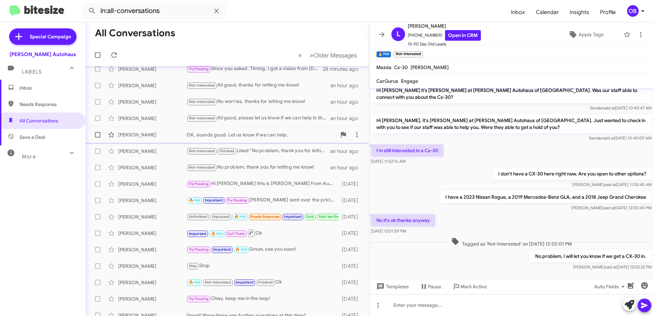
scroll to position [0, 0]
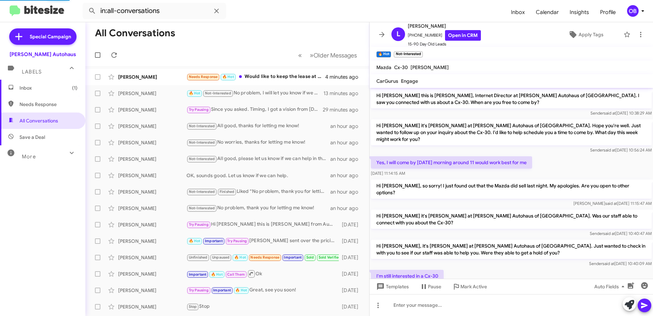
scroll to position [112, 0]
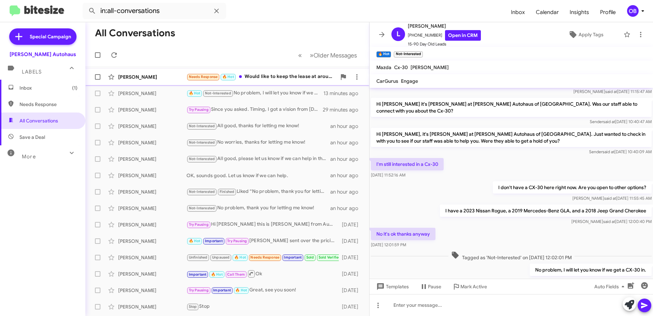
click at [266, 72] on div "[PERSON_NAME] Needs Response 🔥 Hot Would like to keep the lease at around $600 …" at bounding box center [227, 77] width 273 height 14
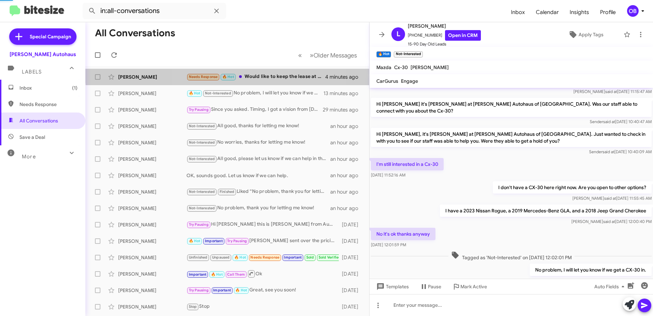
scroll to position [52, 0]
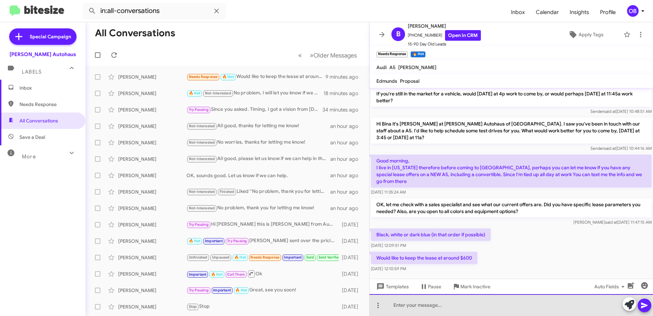
click at [416, 306] on div at bounding box center [512, 305] width 284 height 22
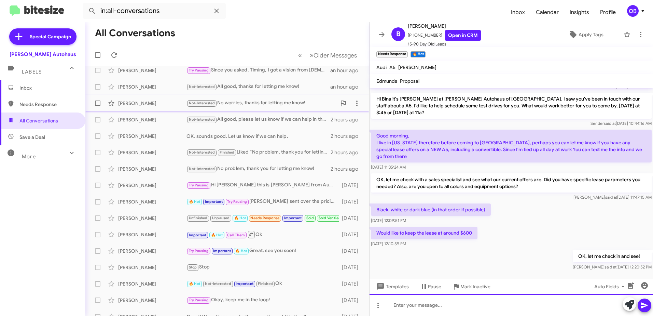
scroll to position [0, 0]
